Goal: Ask a question

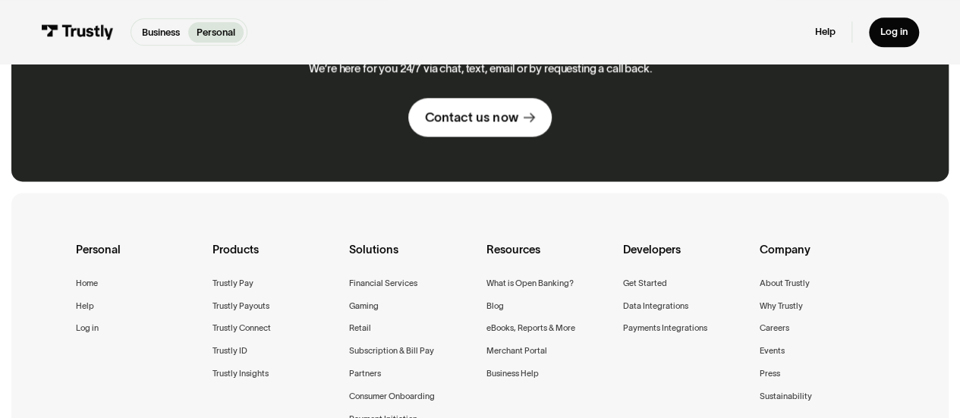
scroll to position [911, 0]
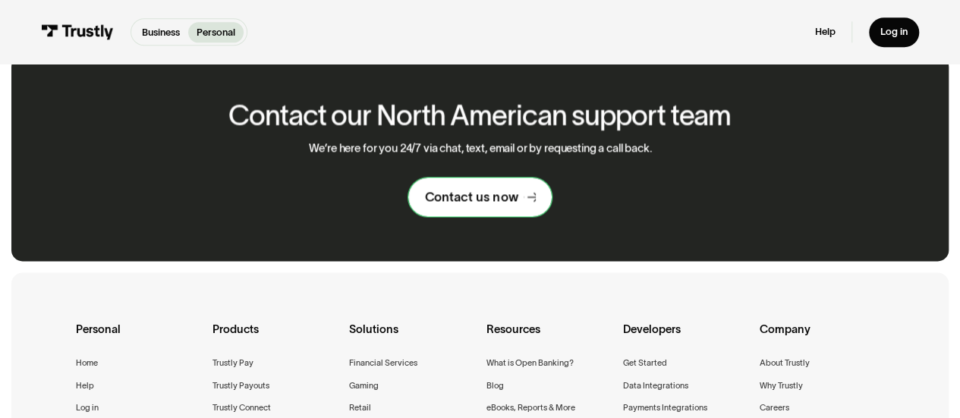
click at [508, 200] on div "Contact us now" at bounding box center [471, 197] width 93 height 16
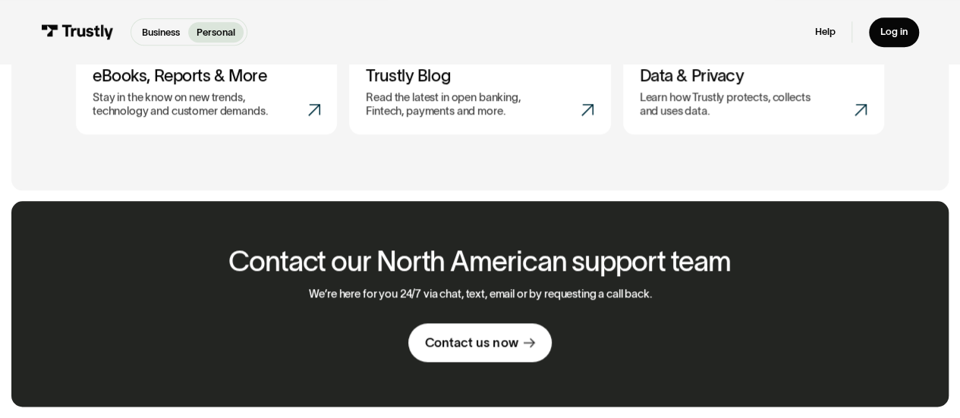
scroll to position [911, 0]
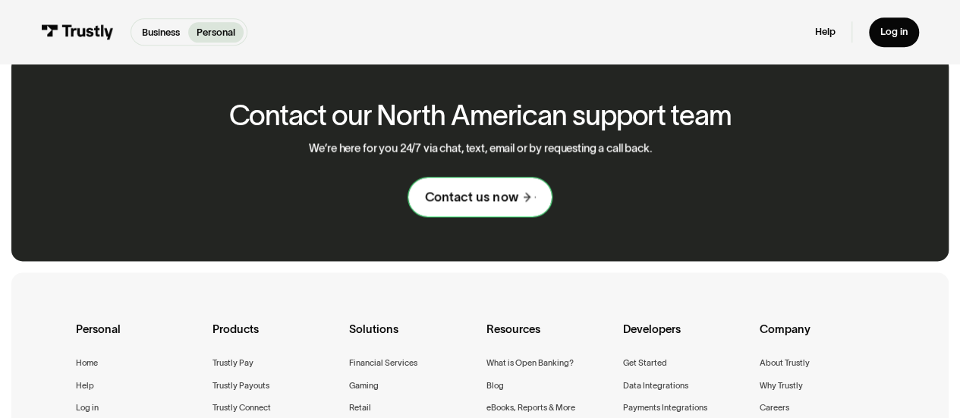
click at [430, 210] on link "Contact us now" at bounding box center [479, 197] width 143 height 39
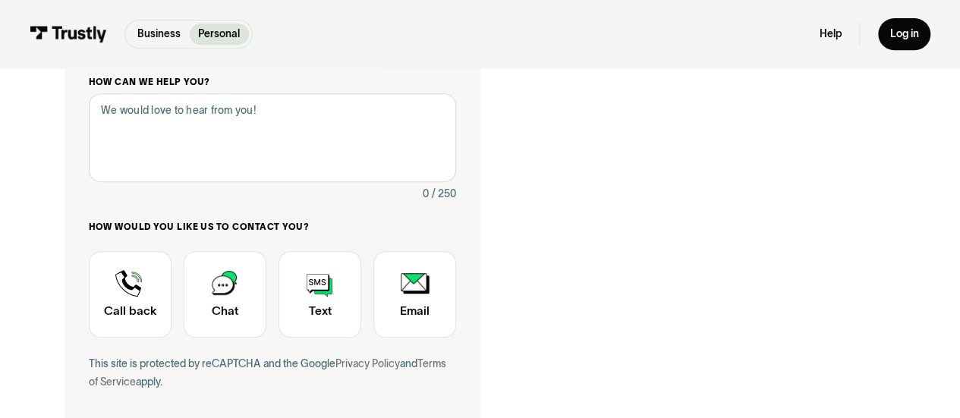
scroll to position [209, 0]
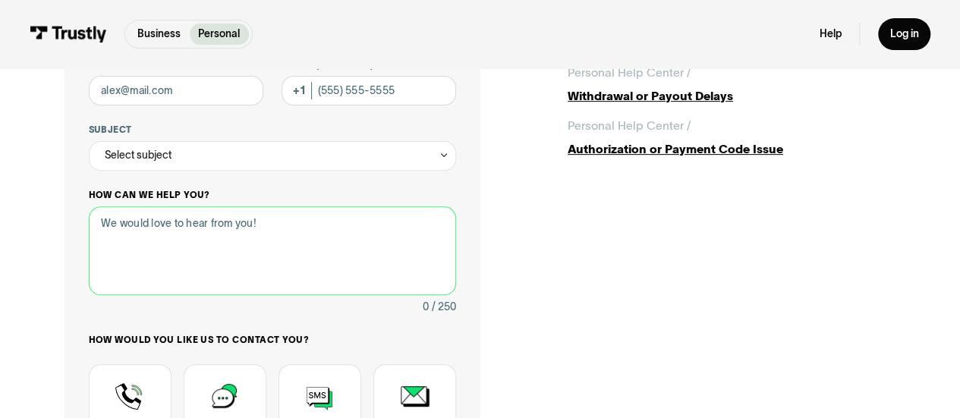
click at [300, 232] on textarea "How can we help you?" at bounding box center [273, 251] width 368 height 89
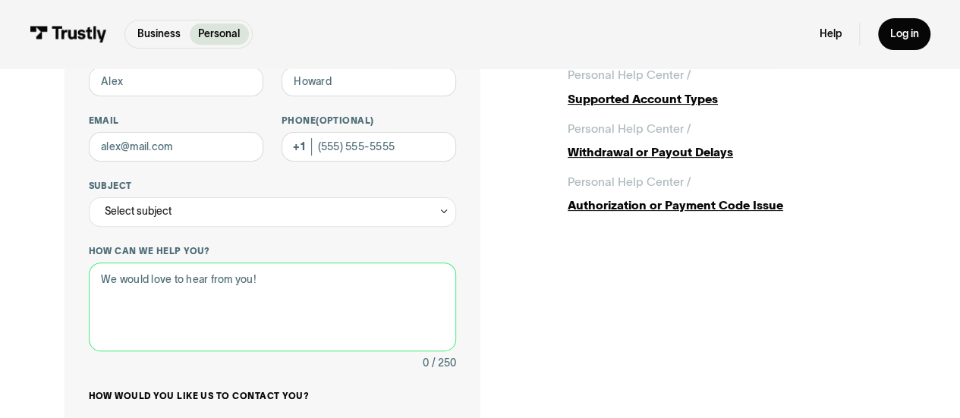
scroll to position [153, 0]
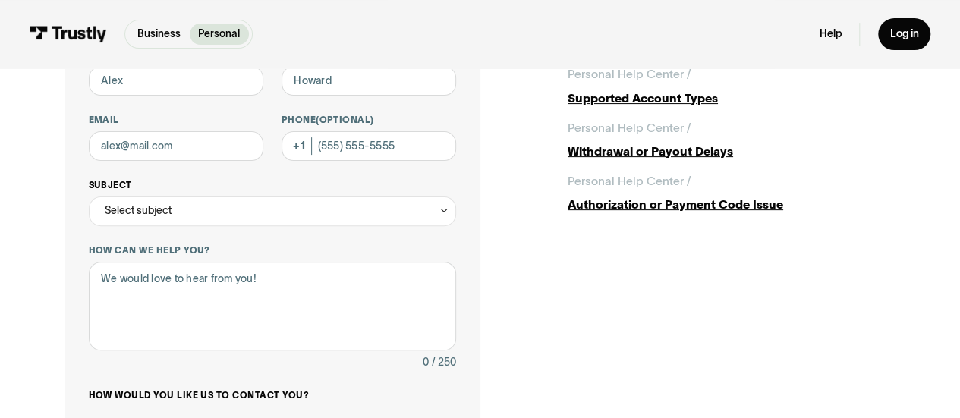
click at [364, 217] on div "Select subject" at bounding box center [273, 212] width 368 height 30
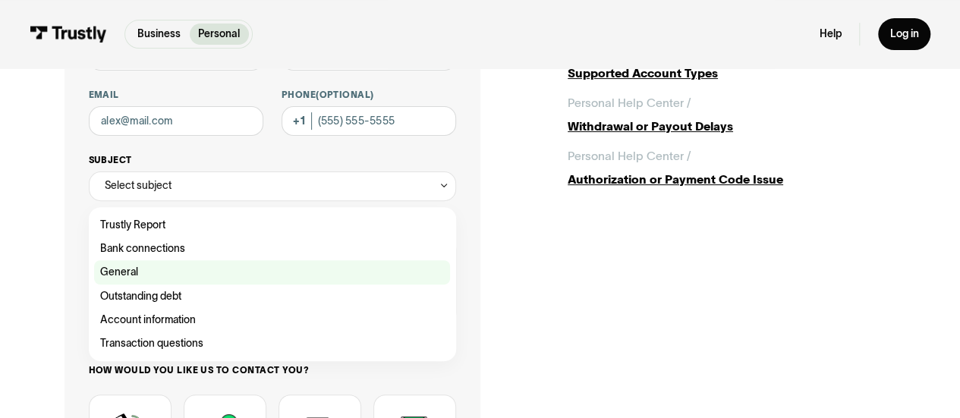
scroll to position [179, 0]
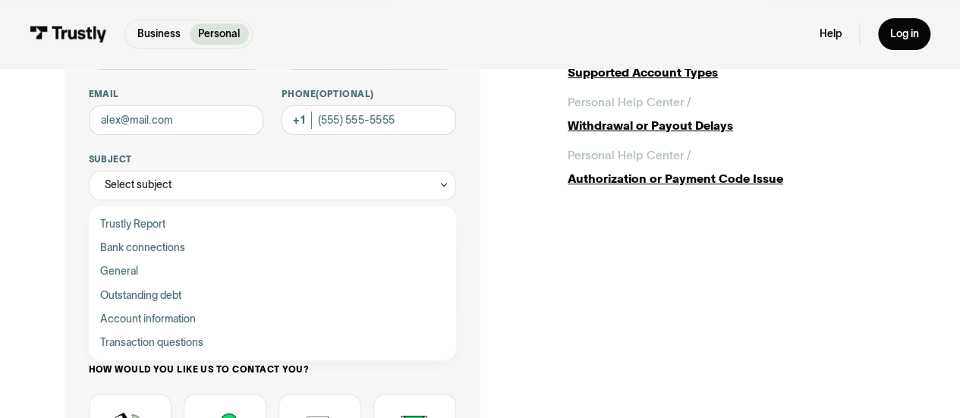
click at [551, 345] on div "Contact Trustly Support First name Last name Email Phone (Optional) Subject Sel…" at bounding box center [480, 289] width 831 height 682
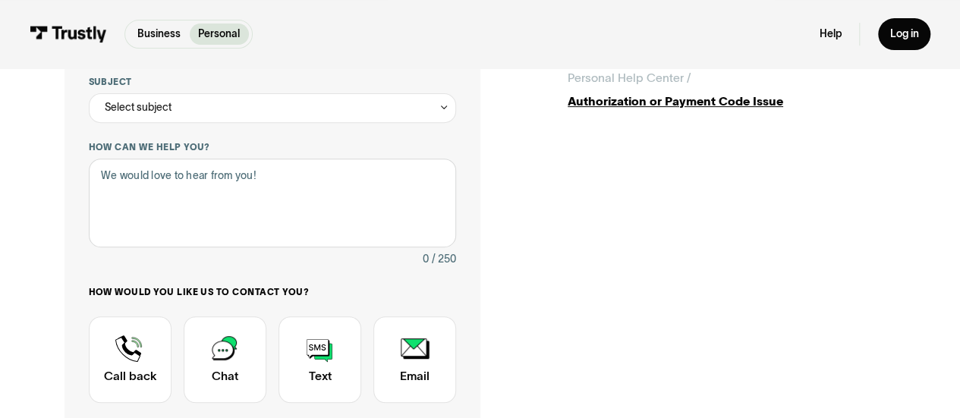
scroll to position [260, 0]
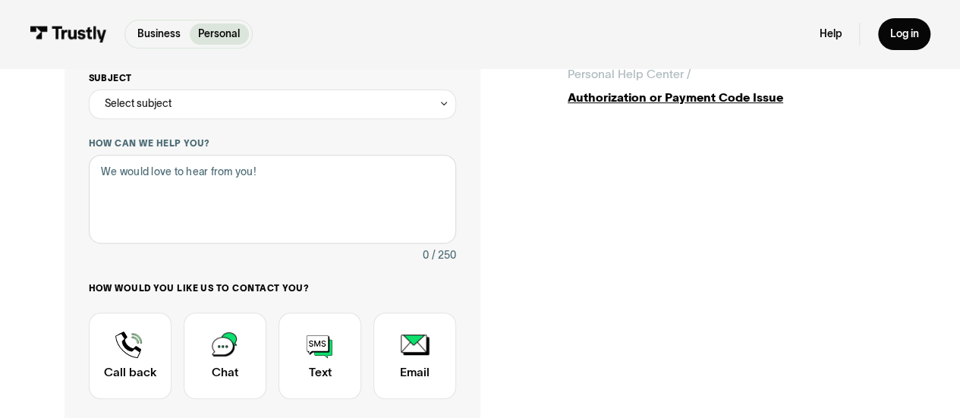
click at [209, 96] on div "Select subject" at bounding box center [273, 105] width 368 height 30
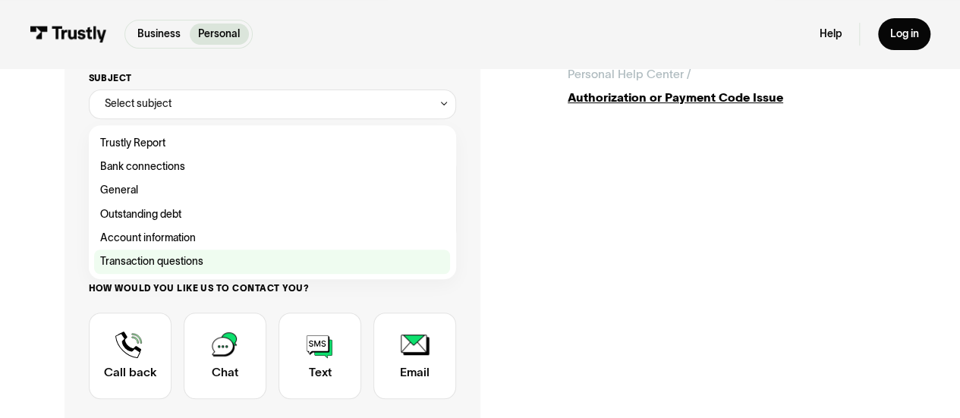
click at [249, 256] on div "Contact Trustly Support" at bounding box center [272, 262] width 356 height 24
type input "**********"
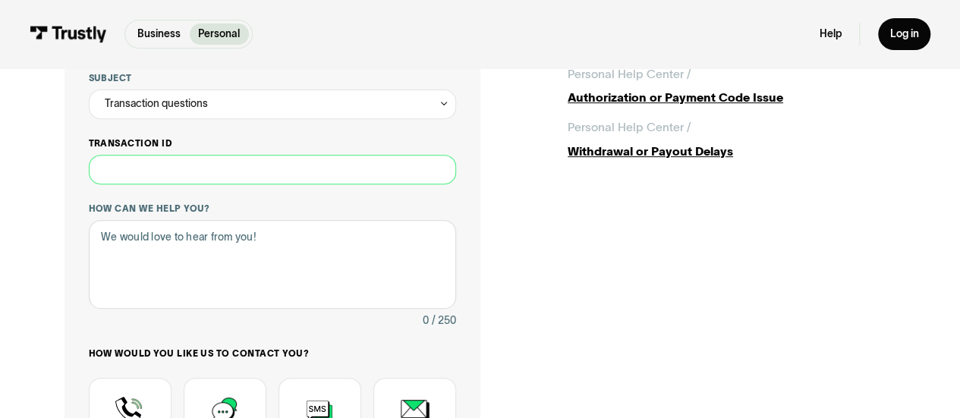
click at [296, 181] on input "Transaction ID" at bounding box center [273, 170] width 368 height 30
click at [245, 173] on input "Transaction ID" at bounding box center [273, 170] width 368 height 30
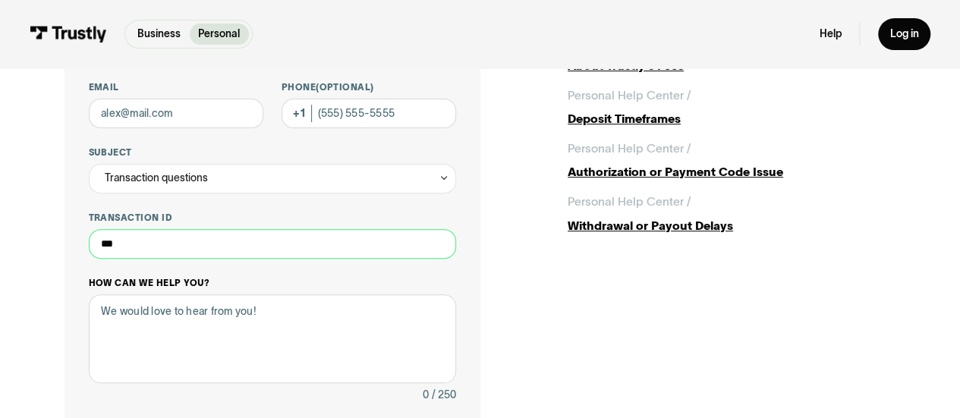
scroll to position [191, 0]
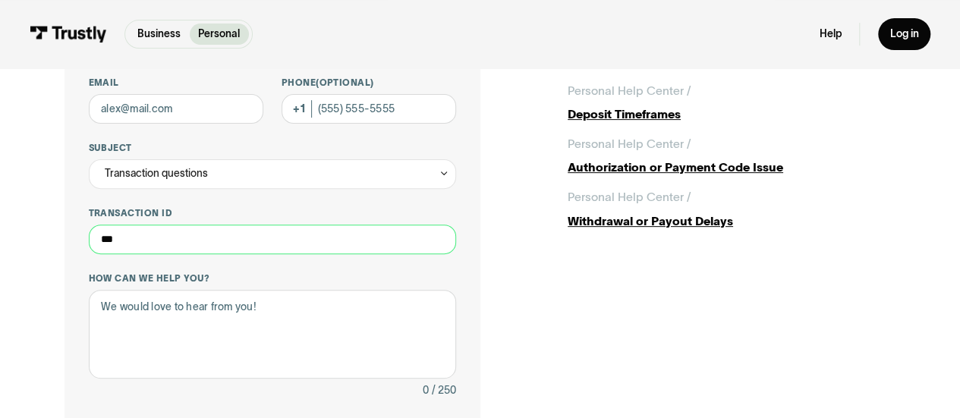
type input "***"
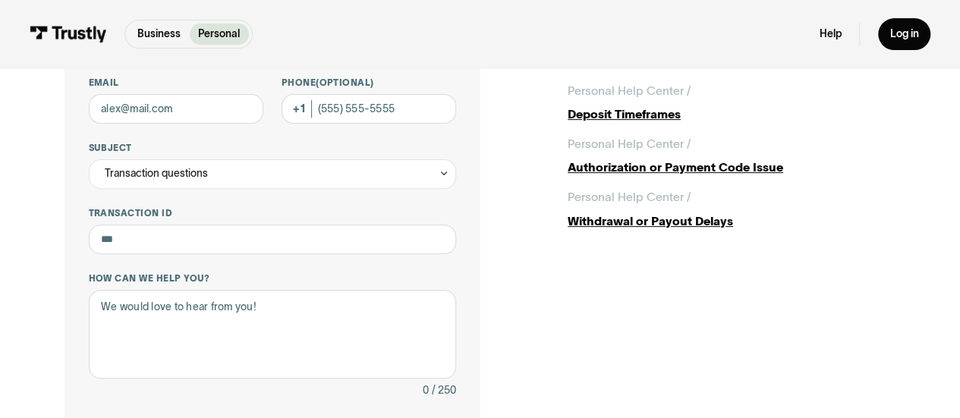
click at [459, 270] on div "**********" at bounding box center [272, 310] width 415 height 747
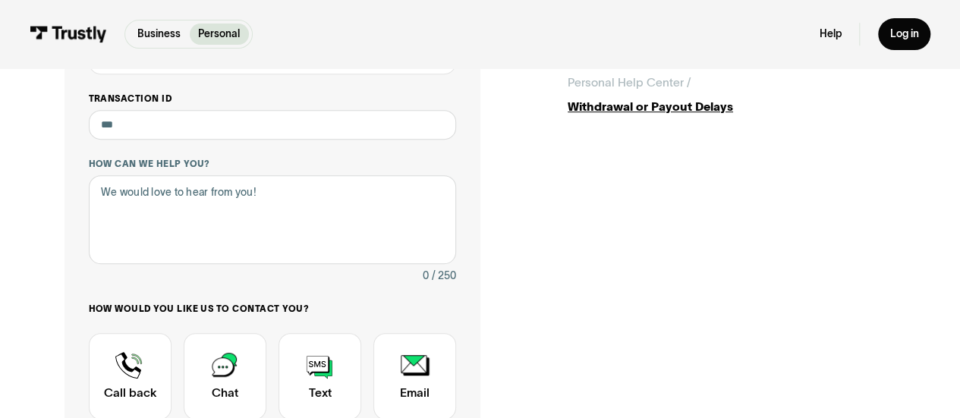
scroll to position [307, 0]
